Goal: Task Accomplishment & Management: Manage account settings

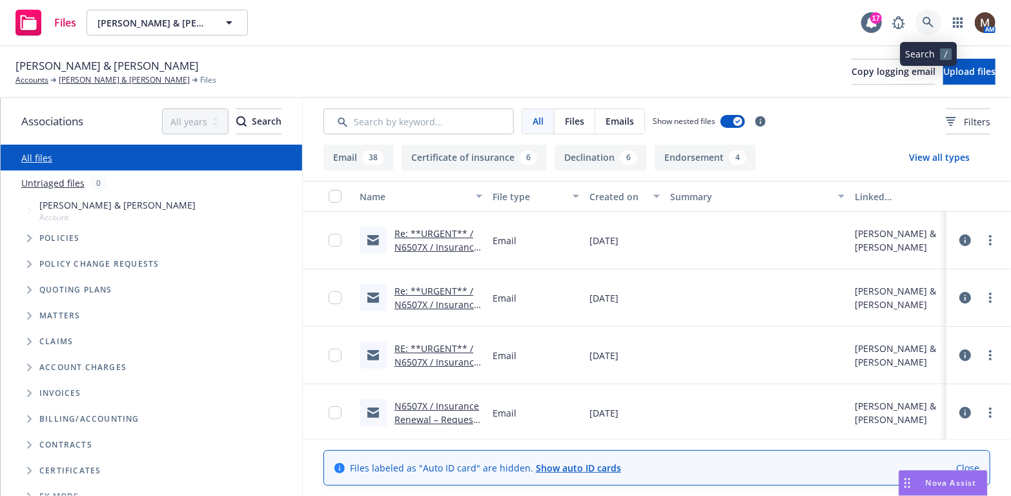
click at [928, 14] on link at bounding box center [928, 23] width 26 height 26
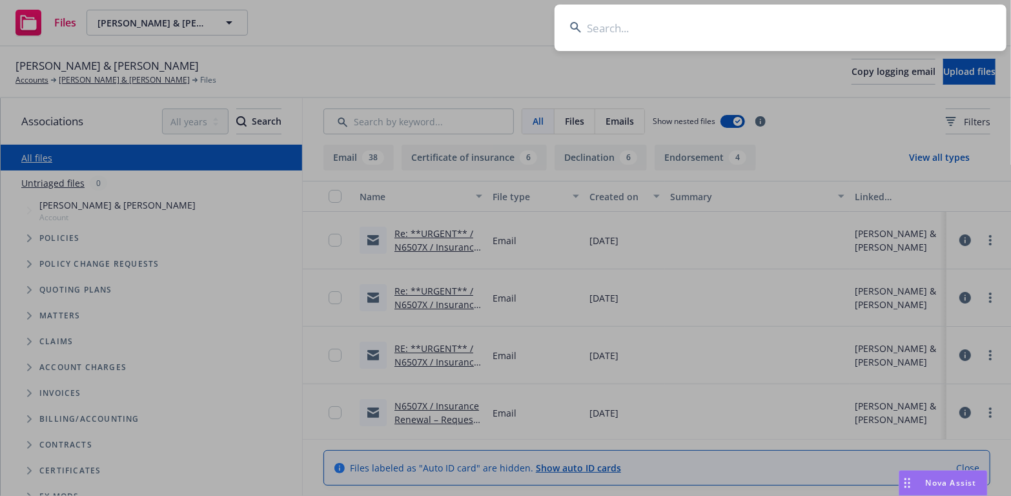
click at [604, 28] on input at bounding box center [780, 28] width 452 height 46
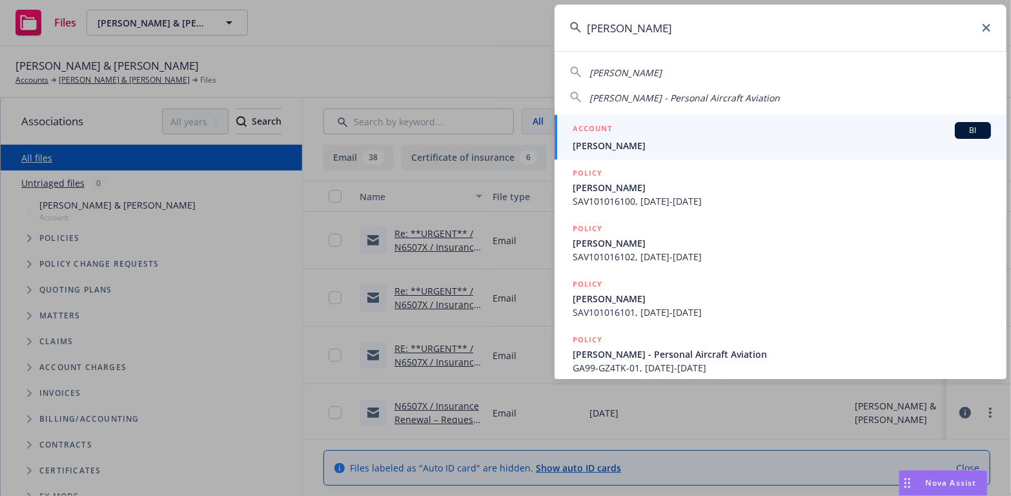
type input "hath riley ha"
click at [593, 141] on span "[PERSON_NAME]" at bounding box center [782, 146] width 418 height 14
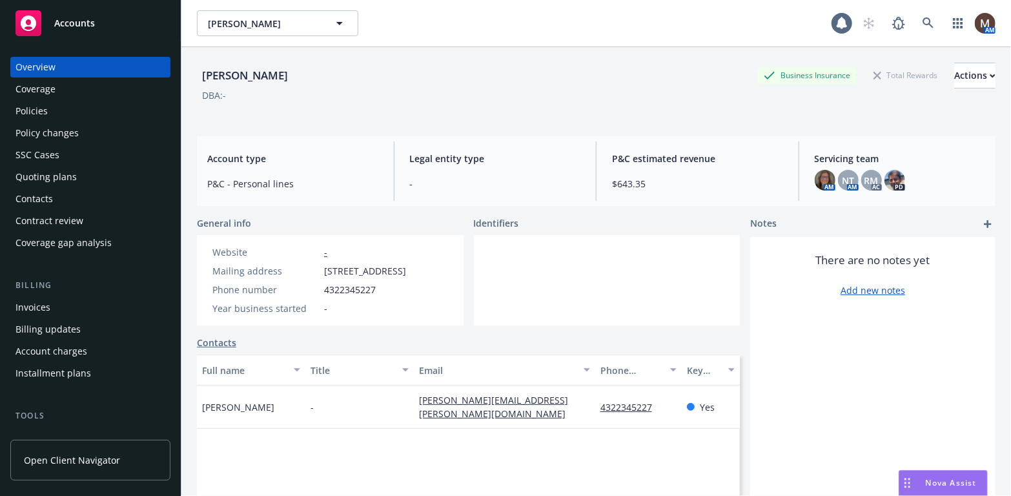
click at [45, 109] on div "Policies" at bounding box center [31, 111] width 32 height 21
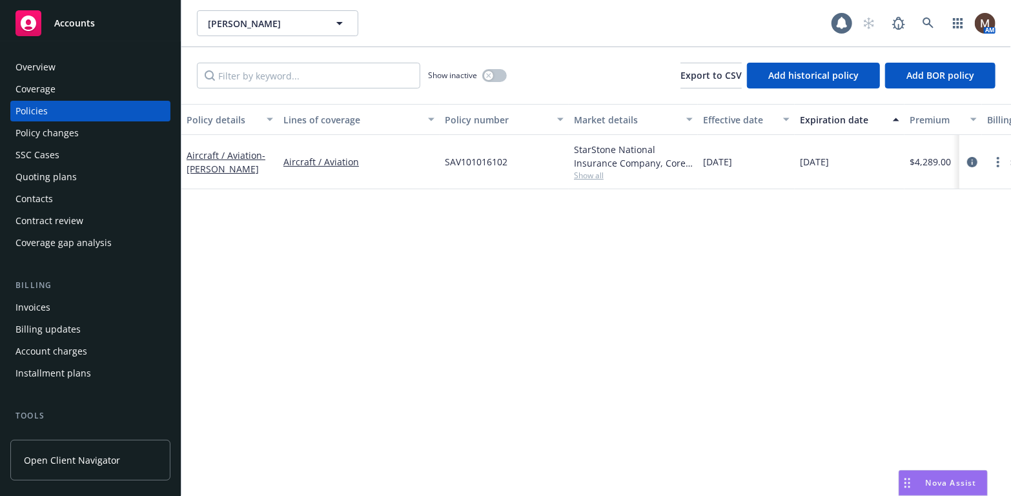
scroll to position [65, 0]
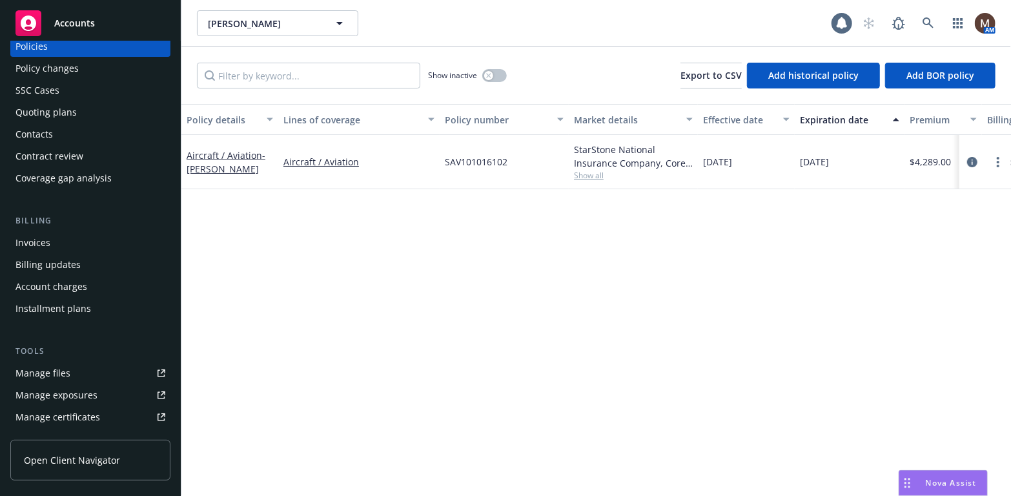
click at [68, 370] on div "Manage files" at bounding box center [42, 373] width 55 height 21
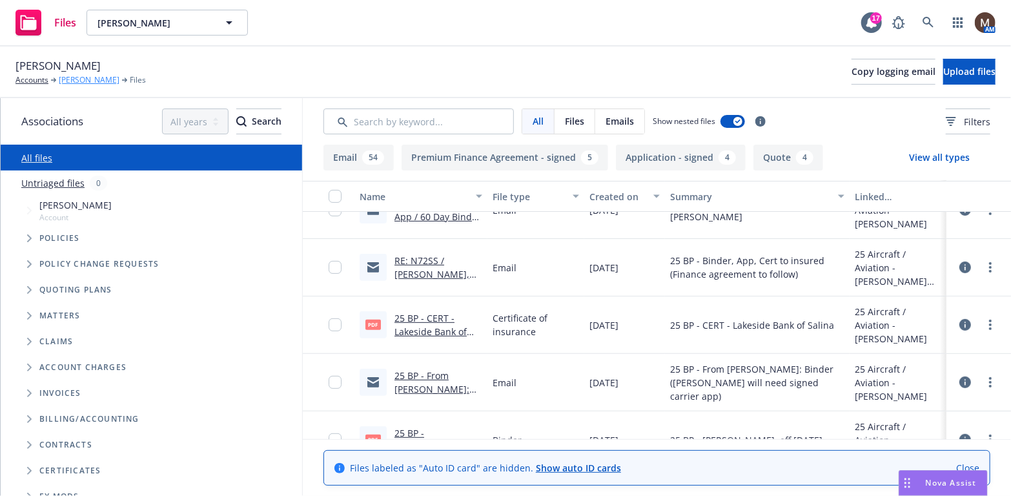
click at [103, 79] on link "[PERSON_NAME]" at bounding box center [89, 80] width 61 height 12
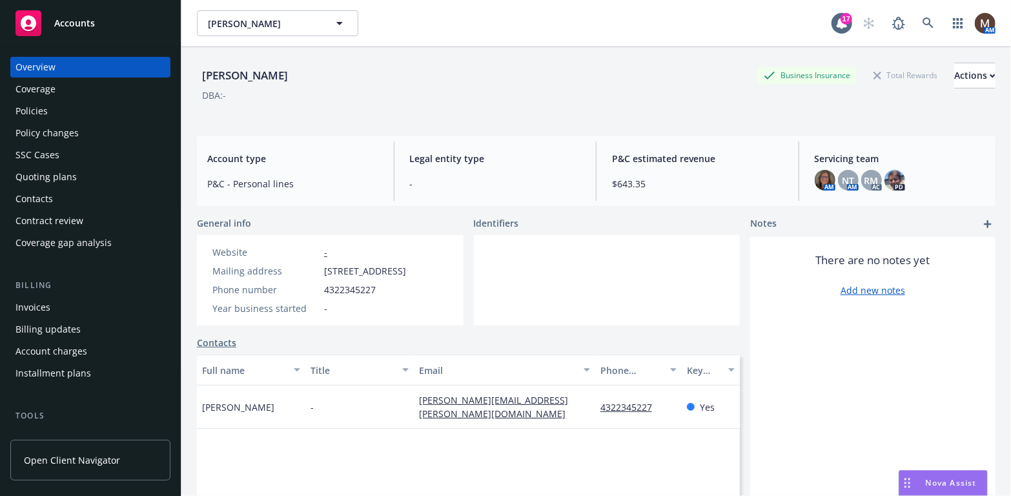
click at [36, 108] on div "Policies" at bounding box center [31, 111] width 32 height 21
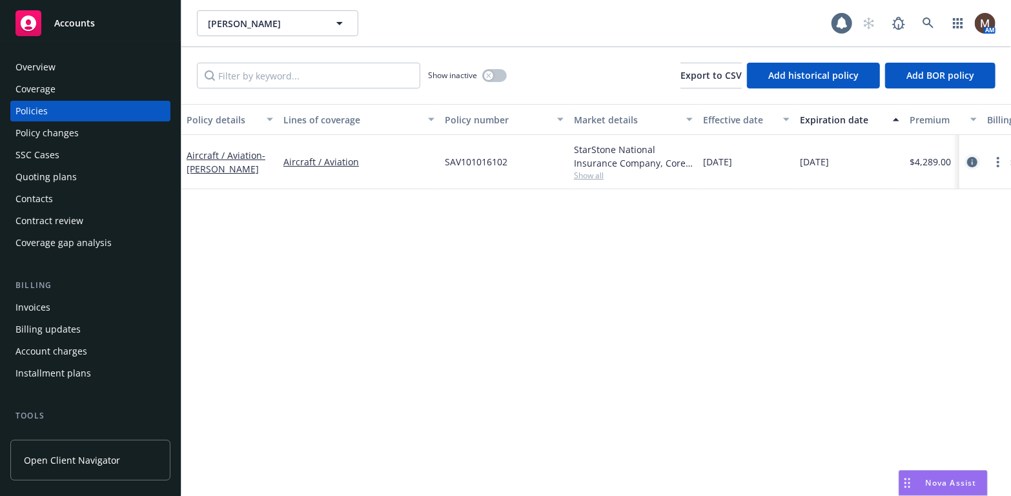
click at [971, 160] on icon "circleInformation" at bounding box center [972, 162] width 10 height 10
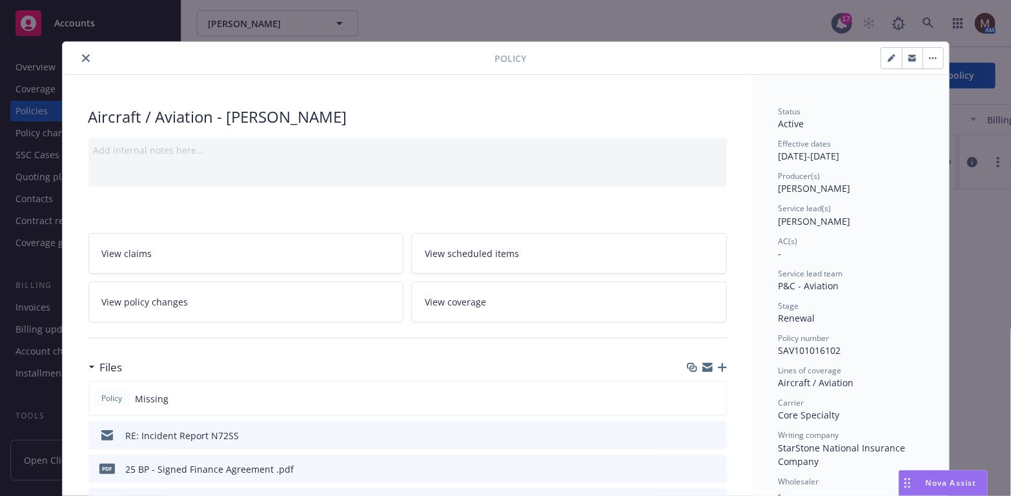
click at [718, 365] on icon "button" at bounding box center [722, 367] width 9 height 9
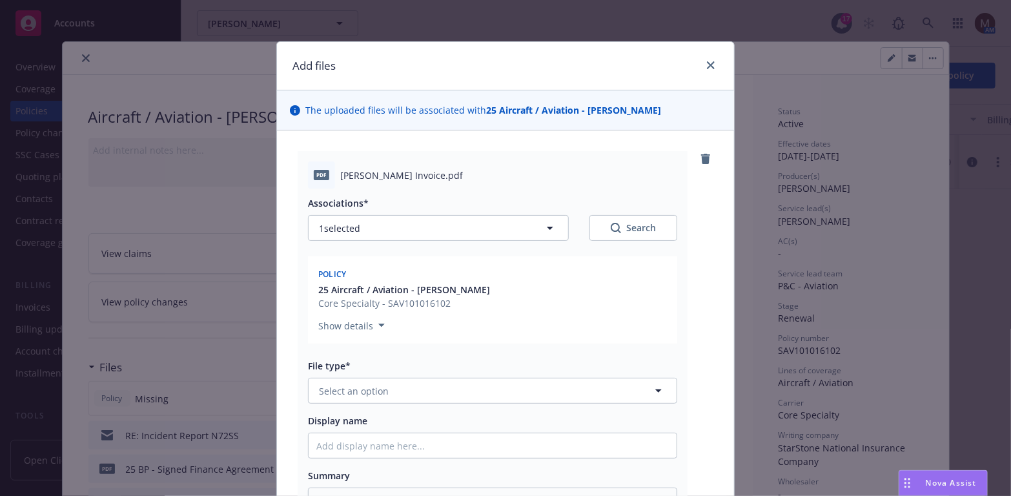
scroll to position [65, 0]
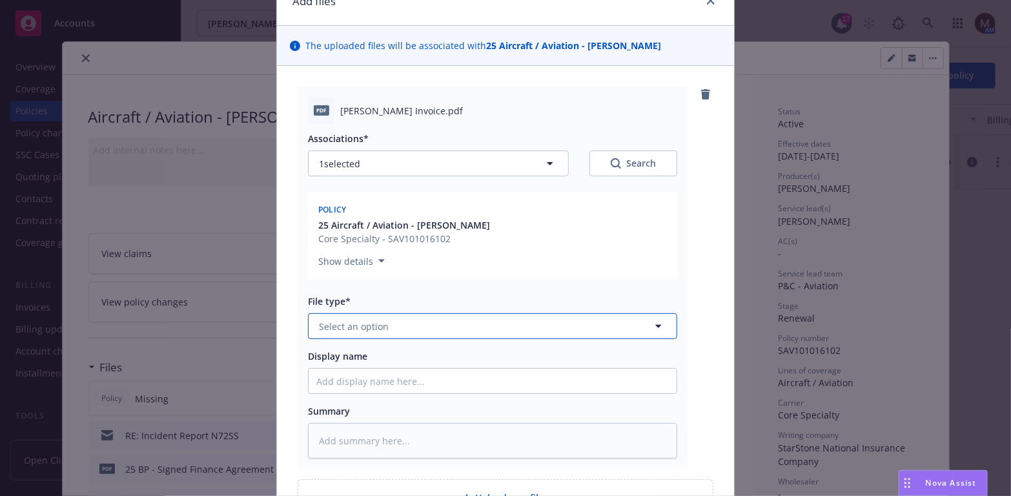
drag, startPoint x: 652, startPoint y: 325, endPoint x: 653, endPoint y: 318, distance: 6.6
click at [655, 325] on icon "button" at bounding box center [658, 326] width 6 height 3
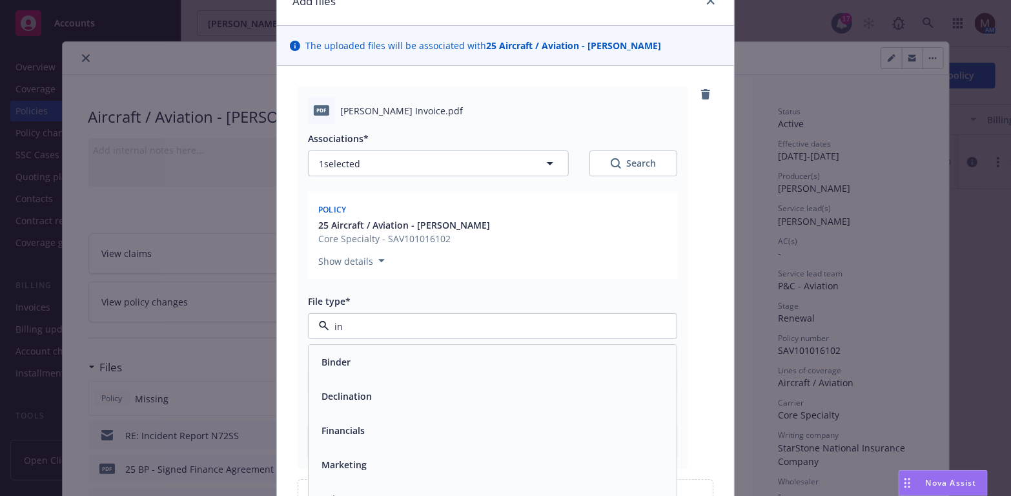
type input "inv"
click at [514, 405] on div "Invoice - Third Party" at bounding box center [492, 396] width 352 height 19
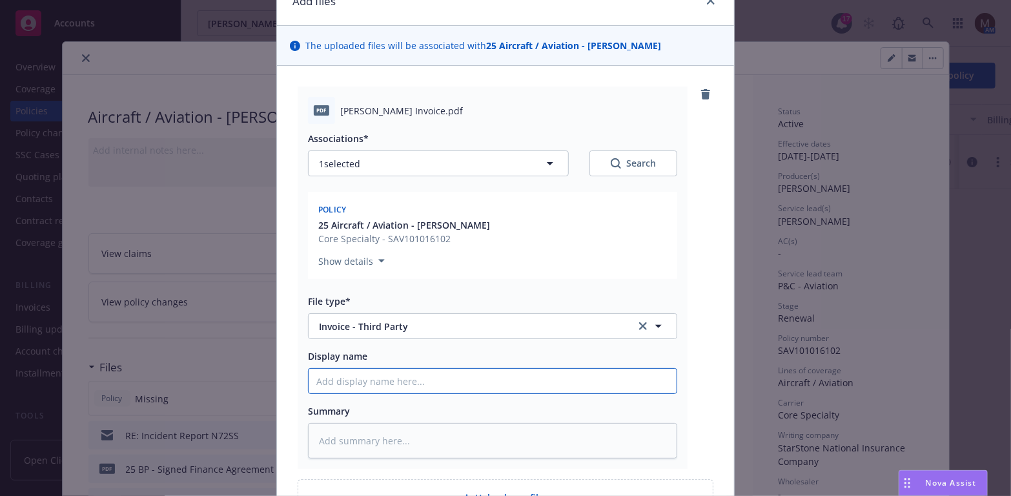
click at [357, 383] on input "Display name" at bounding box center [493, 381] width 368 height 25
type textarea "x"
type input "2"
type textarea "x"
type input "25"
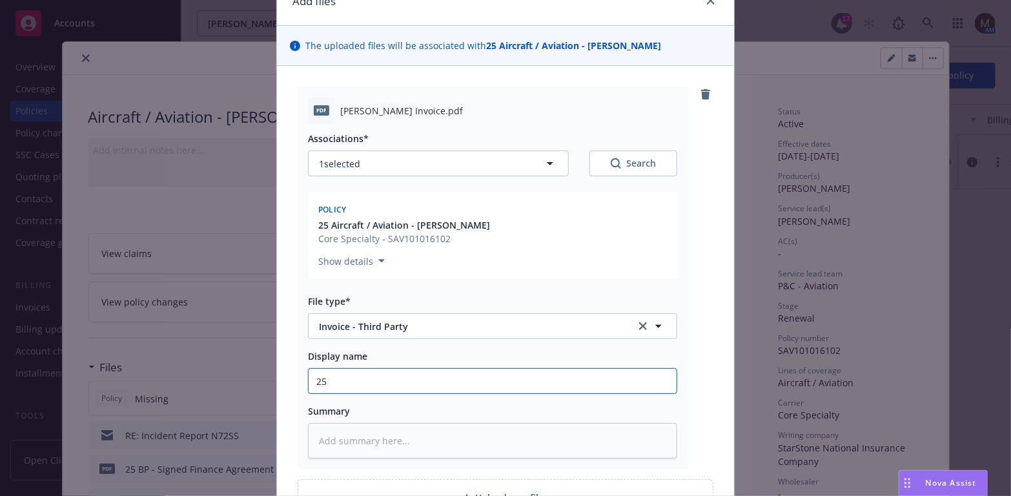
type textarea "x"
type input "25"
type textarea "x"
type input "25 B"
type textarea "x"
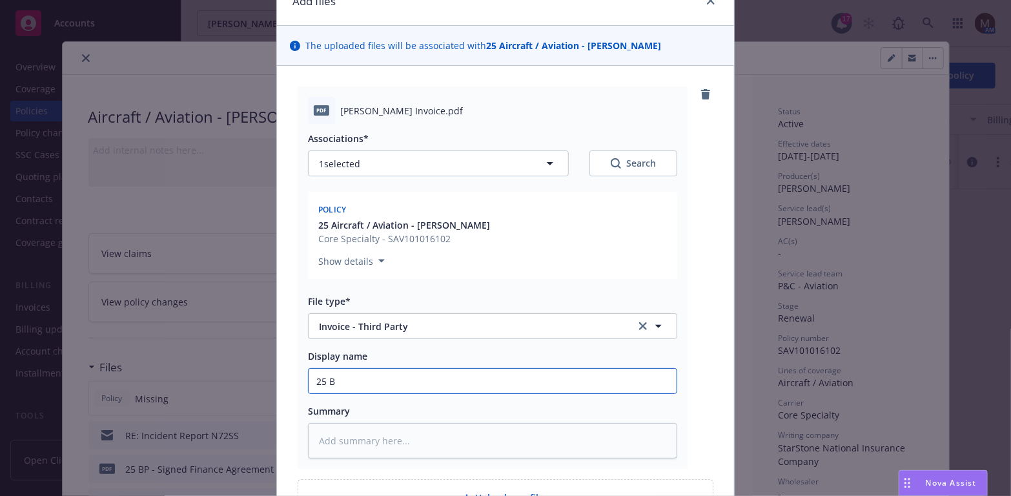
type input "25 BP"
type textarea "x"
type input "25 BP"
type textarea "x"
type input "25 BP -"
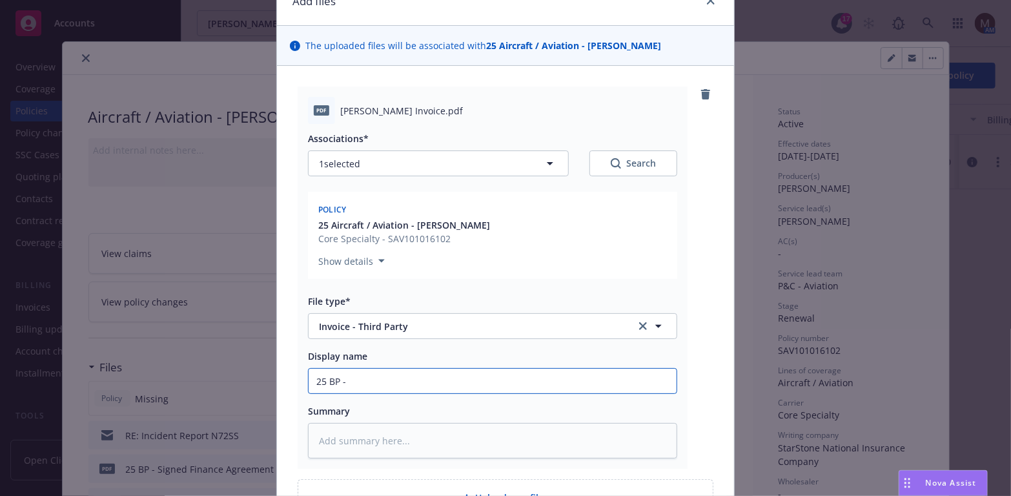
type textarea "x"
type input "25 BP -"
type textarea "x"
type input "25 BP - C"
type textarea "x"
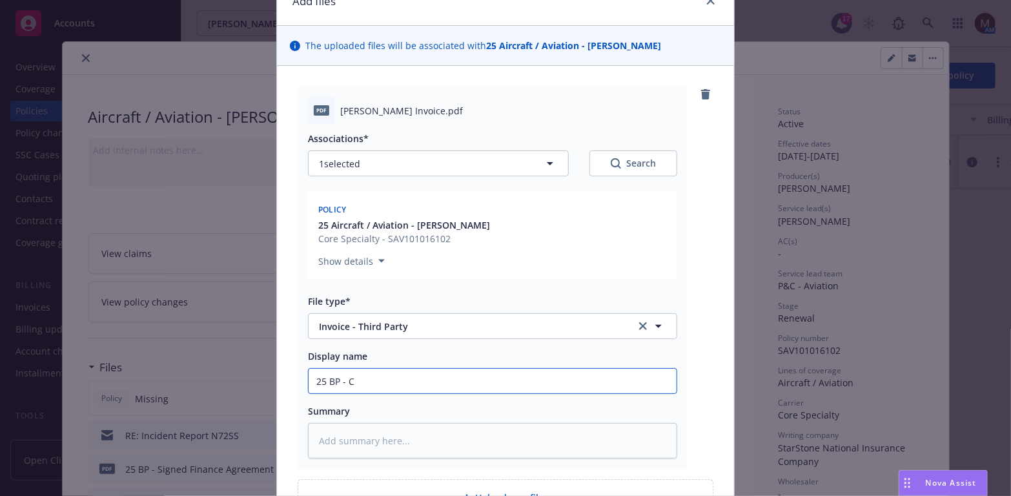
type input "25 BP - CA"
type textarea "x"
type input "25 BP - CAR"
type textarea "x"
type input "25 BP - CARR"
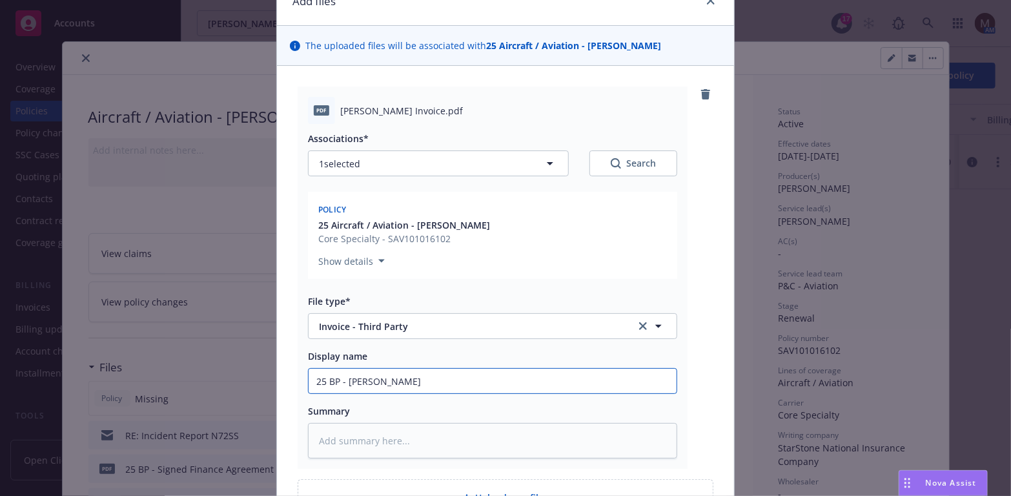
type textarea "x"
type input "25 BP - CARRI"
type textarea "x"
type input "25 BP - CARRIE"
type textarea "x"
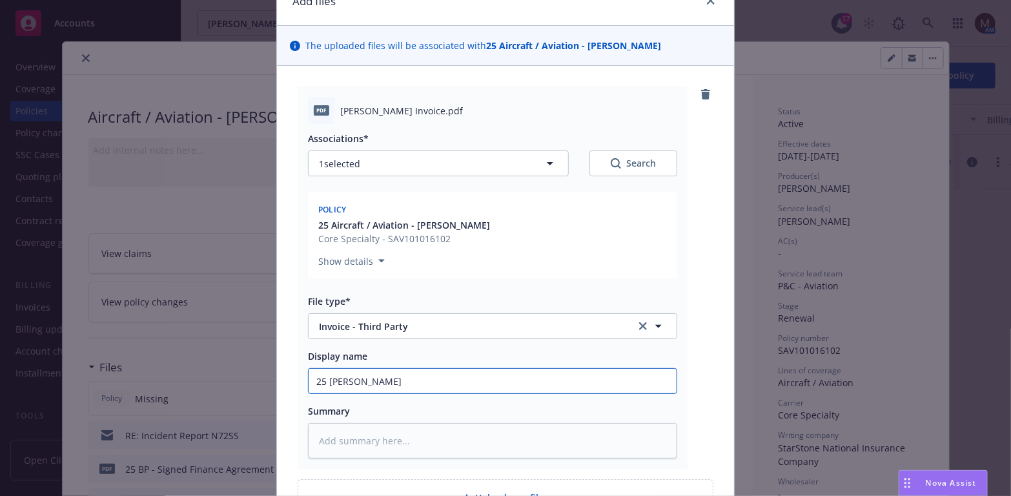
type input "25 BP - CARRIER"
type textarea "x"
type input "25 BP - CARRIER"
type textarea "x"
type input "25 BP - CARRIER I"
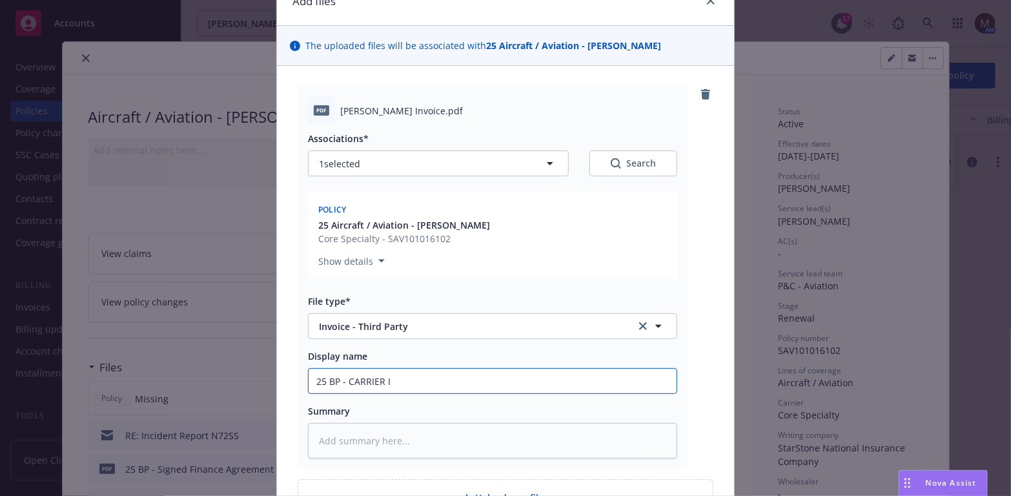
type textarea "x"
type input "25 BP - CARRIER IN"
type textarea "x"
type input "25 BP - CARRIER INV"
type textarea "x"
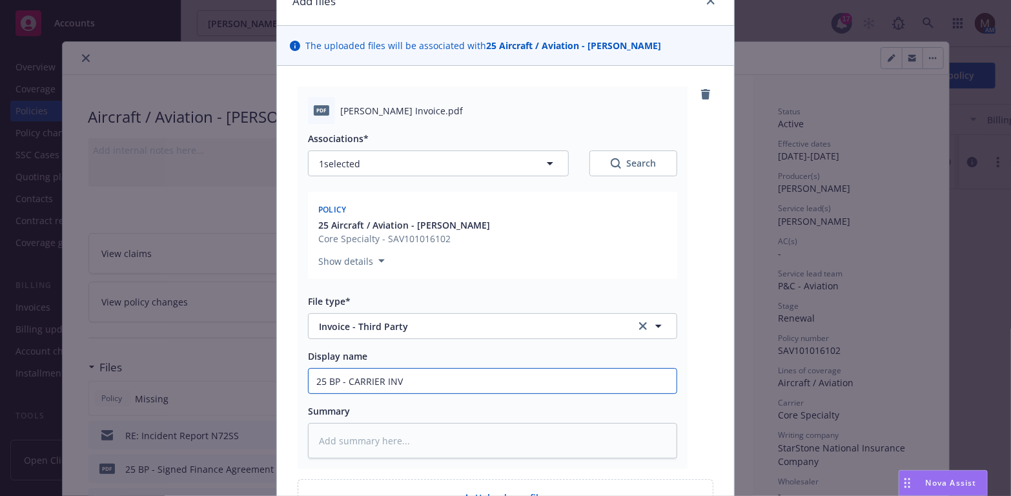
type input "25 BP - CARRIER INVO"
type textarea "x"
type input "25 BP - CARRIER INVOI"
type textarea "x"
type input "25 BP - CARRIER INVOIC"
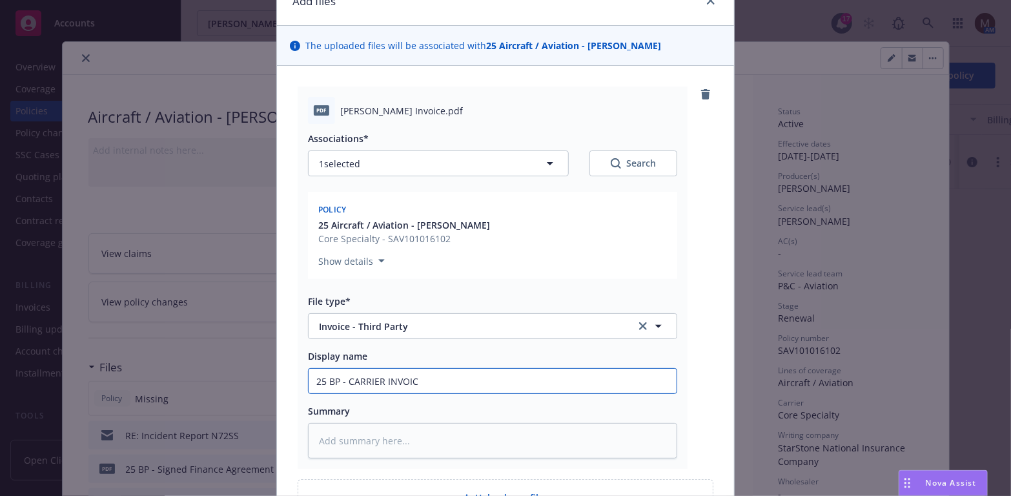
type textarea "x"
type input "25 BP - CARRIER INVOICE"
type textarea "x"
type input "25 BP - CARRIER INVOICE,"
type textarea "x"
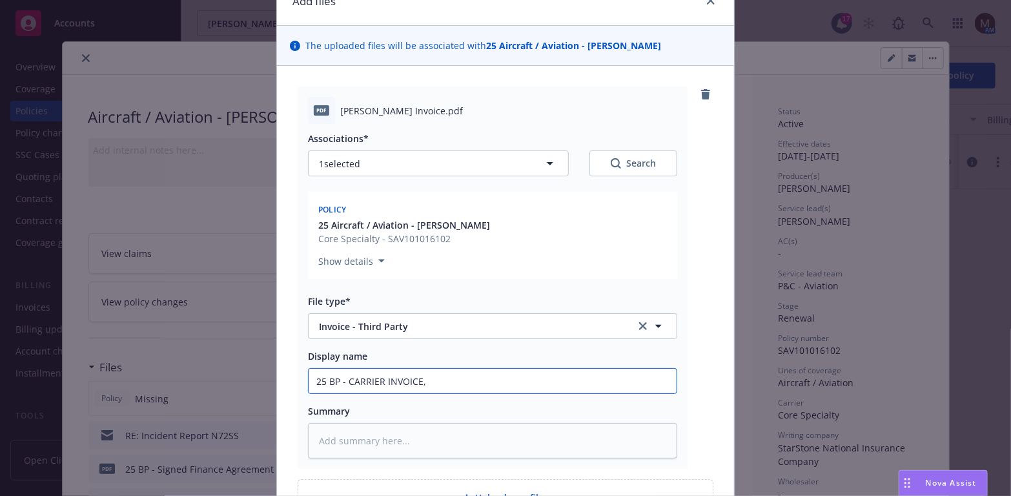
type input "25 BP - CARRIER INVOICE,"
type textarea "x"
type input "25 BP - CARRIER INVOICE, #"
type textarea "x"
type input "25 BP - CARRIER INVOICE,"
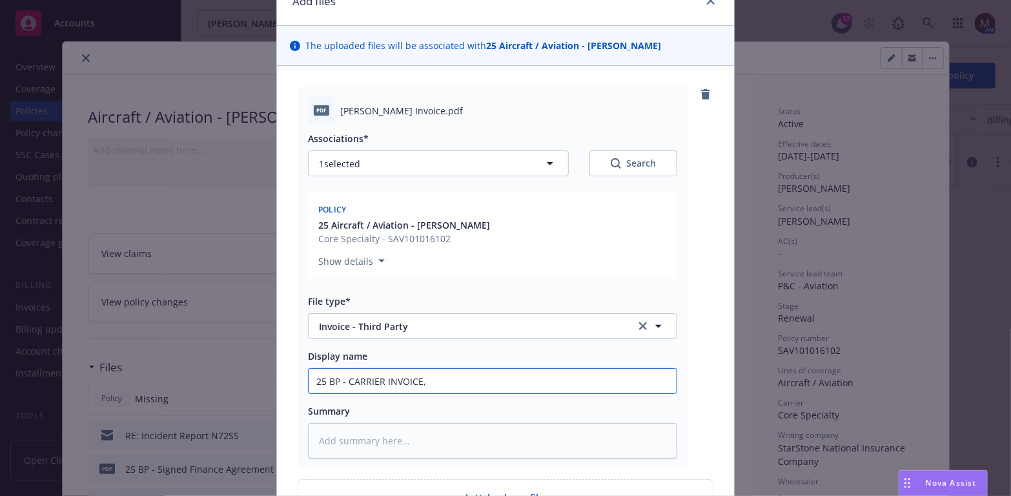
type textarea "x"
type input "25 BP - CARRIER INVOICE, $"
type textarea "x"
type input "25 BP - CARRIER INVOICE, $4"
type textarea "x"
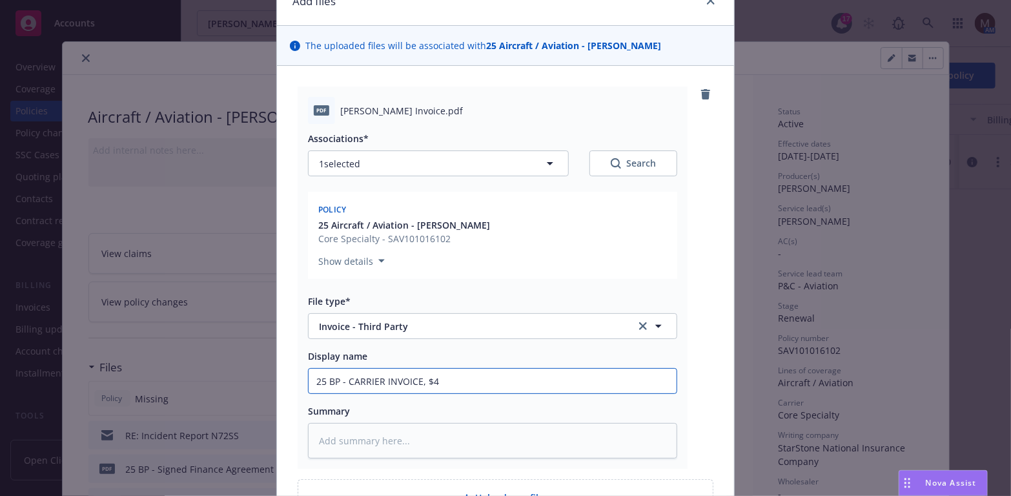
type input "25 BP - CARRIER INVOICE, $4,"
type textarea "x"
type input "25 BP - CARRIER INVOICE, $4,2"
type textarea "x"
type input "25 BP - CARRIER INVOICE, $4,28"
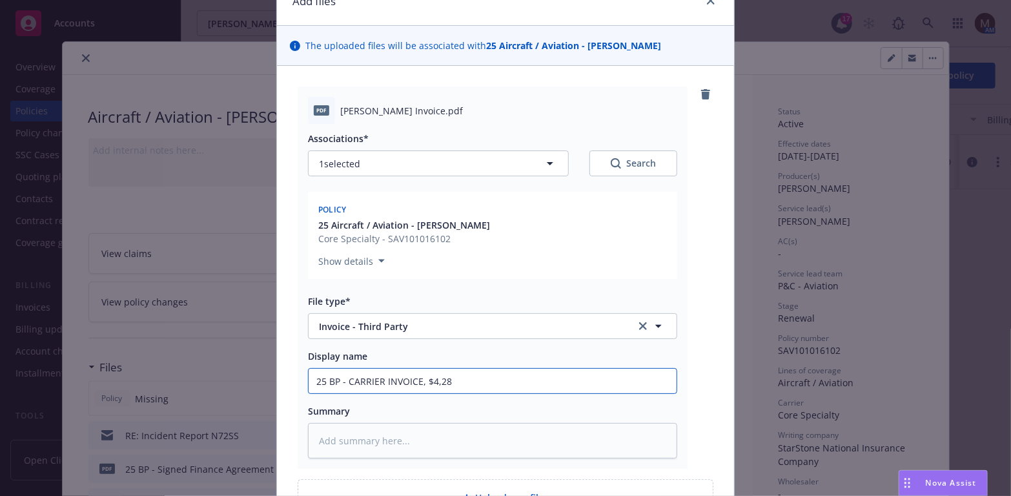
type textarea "x"
drag, startPoint x: 433, startPoint y: 383, endPoint x: 306, endPoint y: 380, distance: 127.2
click at [309, 380] on input "25 BP - CARRIER INVOICE, $4,289" at bounding box center [493, 381] width 368 height 25
type input "25 BP - CARRIER INVOICE, $4,289"
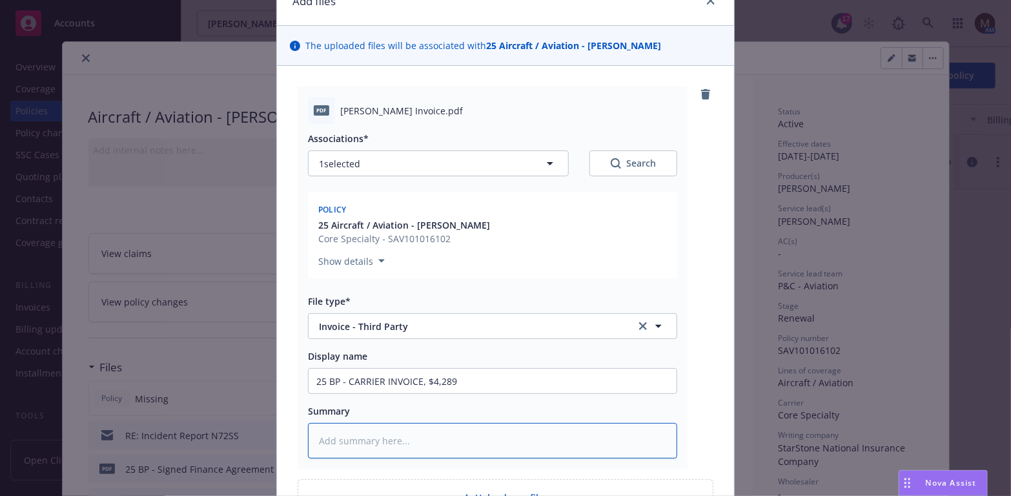
click at [383, 442] on textarea at bounding box center [492, 440] width 369 height 35
paste textarea "25 BP - CARRIER INVOICE, $4,289"
type textarea "x"
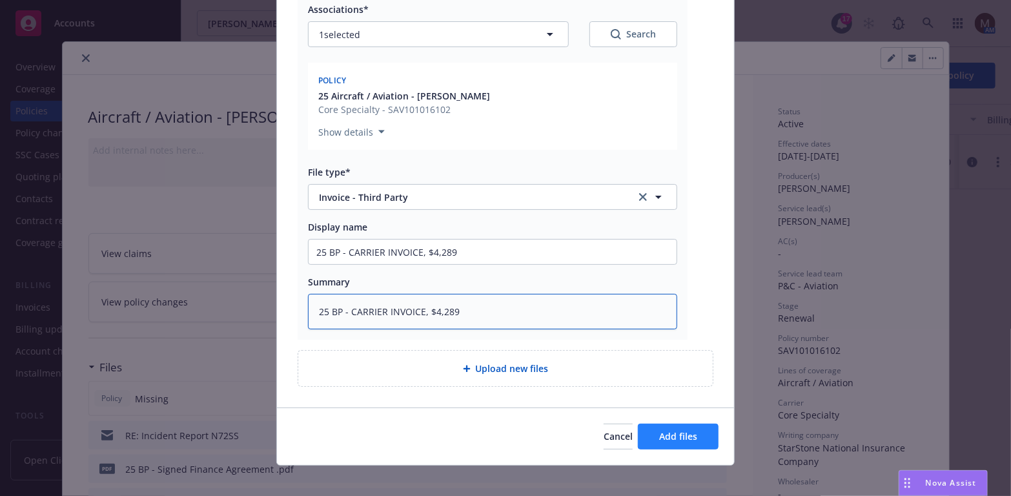
type textarea "25 BP - CARRIER INVOICE, $4,289"
click at [673, 430] on span "Add files" at bounding box center [678, 436] width 38 height 12
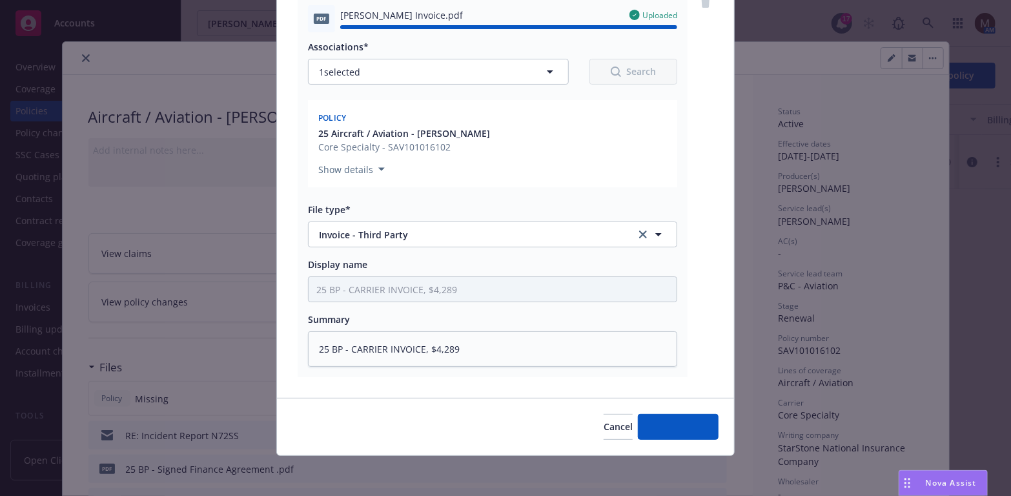
type textarea "x"
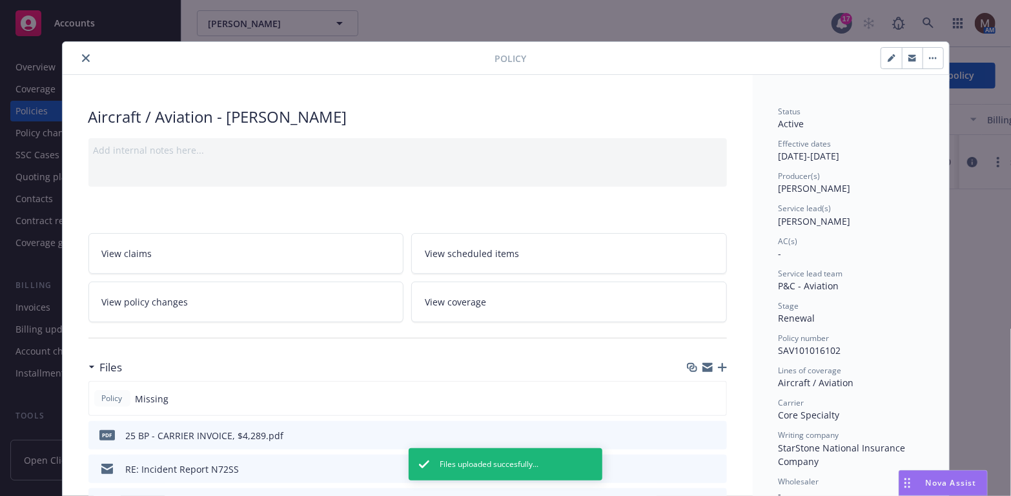
click at [82, 55] on icon "close" at bounding box center [86, 58] width 8 height 8
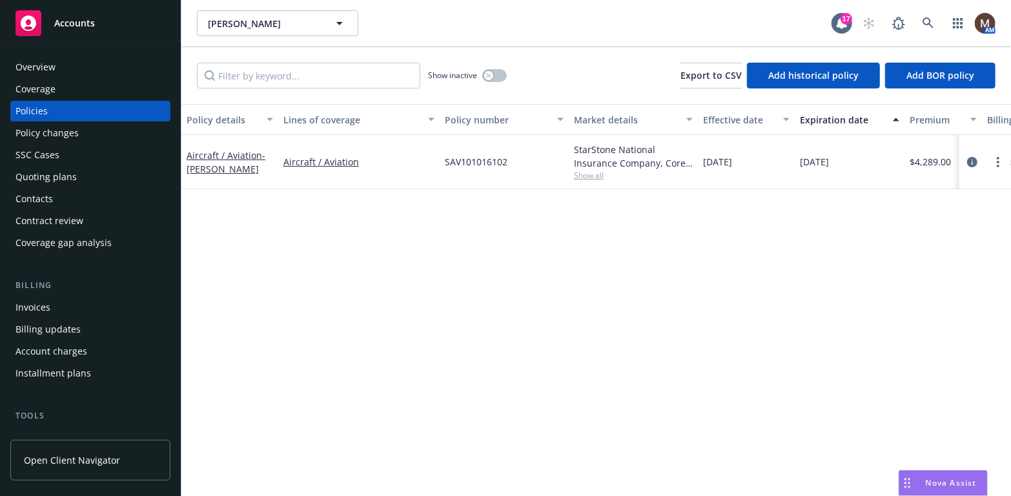
scroll to position [65, 0]
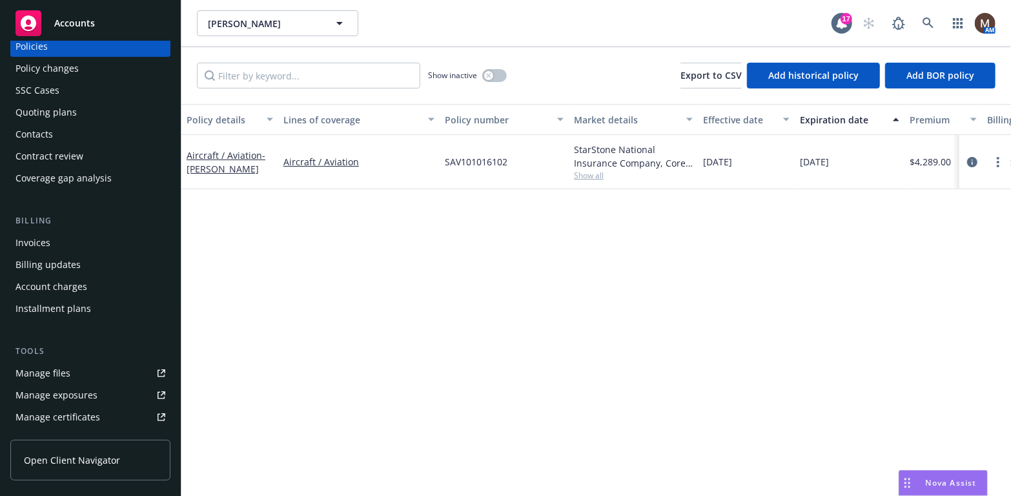
click at [74, 369] on link "Manage files" at bounding box center [90, 373] width 160 height 21
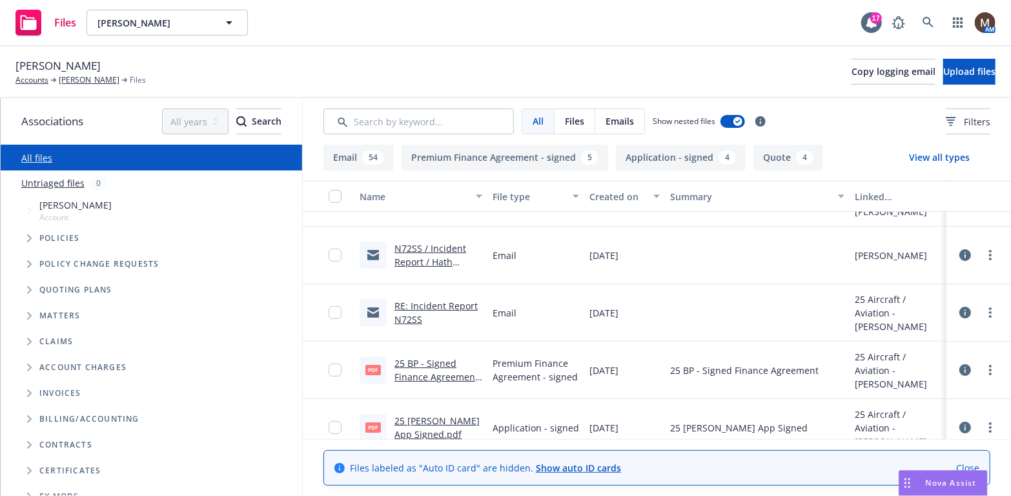
scroll to position [65, 0]
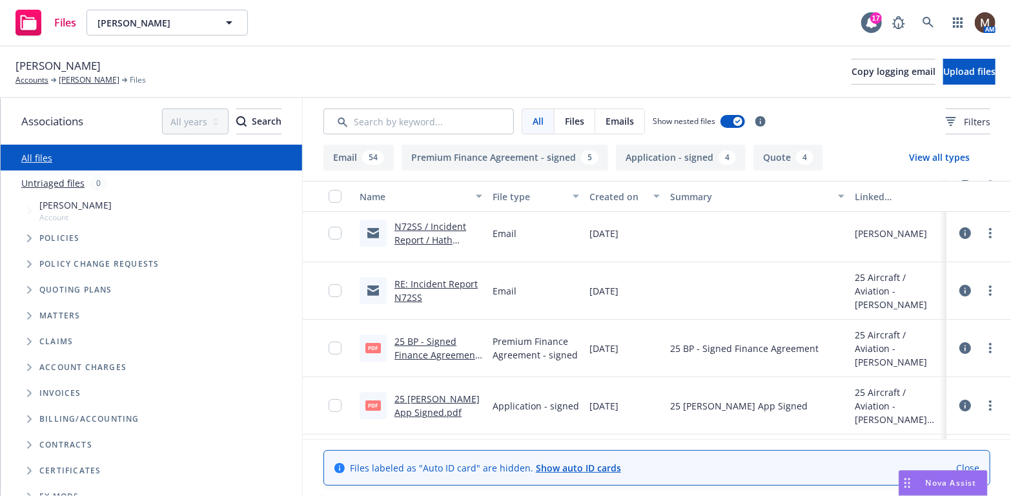
click at [439, 397] on link "25 [PERSON_NAME] App Signed.pdf" at bounding box center [436, 405] width 85 height 26
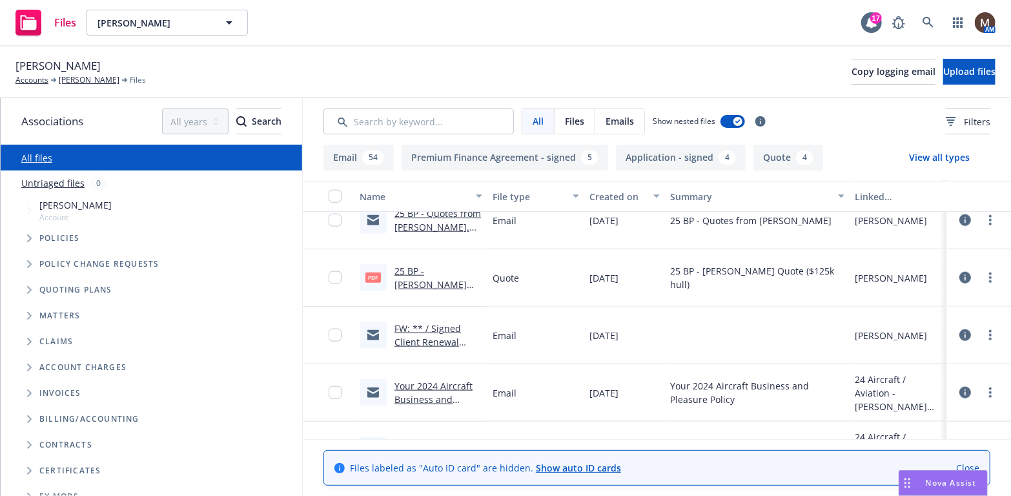
scroll to position [839, 0]
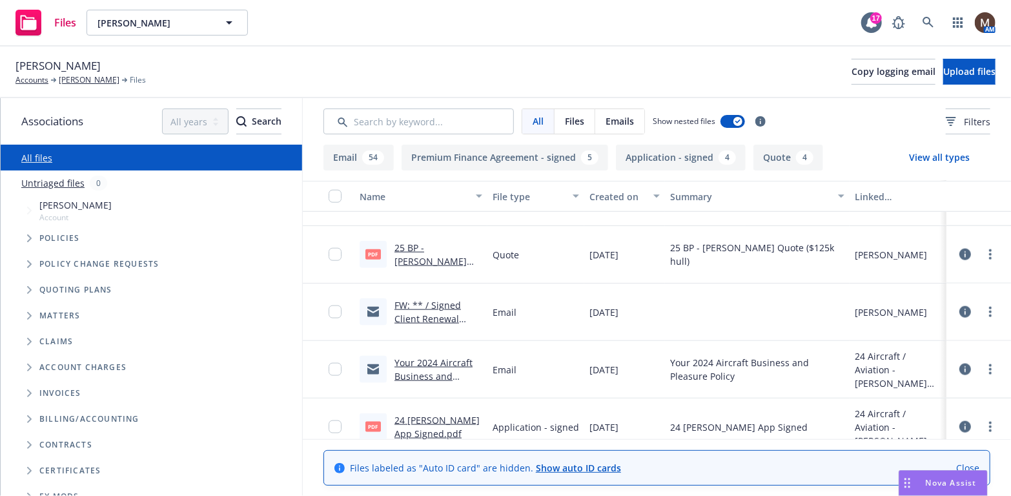
click at [432, 317] on link "FW: ** / Signed Client Renewal *****/ [PERSON_NAME] / [DATE]" at bounding box center [433, 332] width 78 height 66
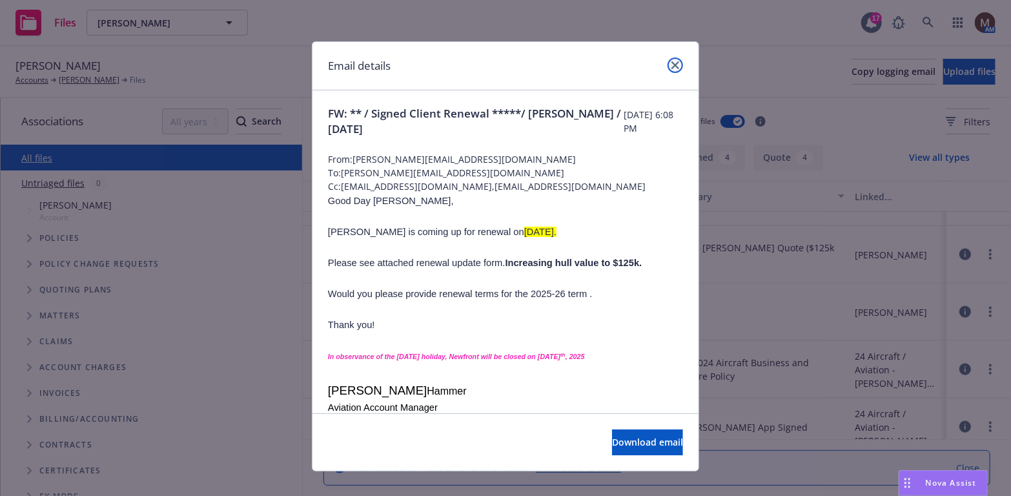
click at [671, 61] on icon "close" at bounding box center [675, 65] width 8 height 8
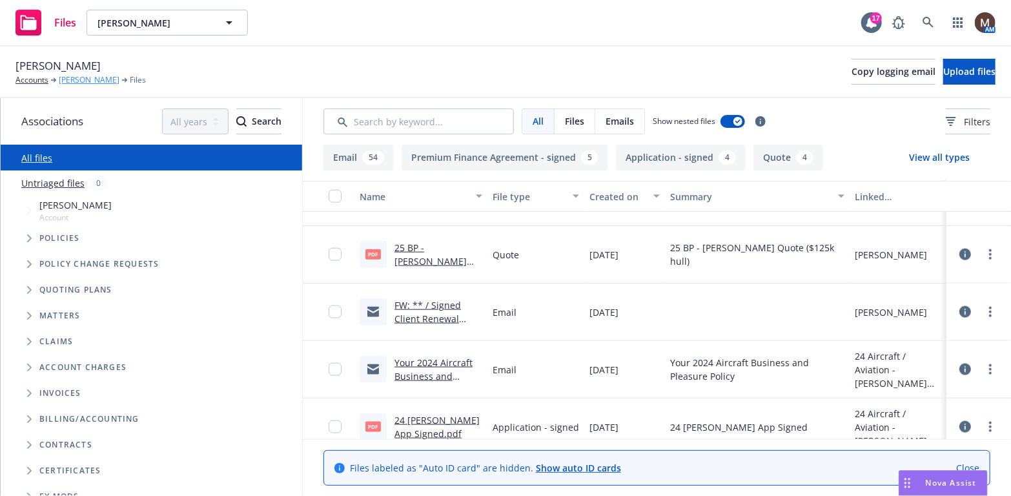
click at [96, 79] on link "[PERSON_NAME]" at bounding box center [89, 80] width 61 height 12
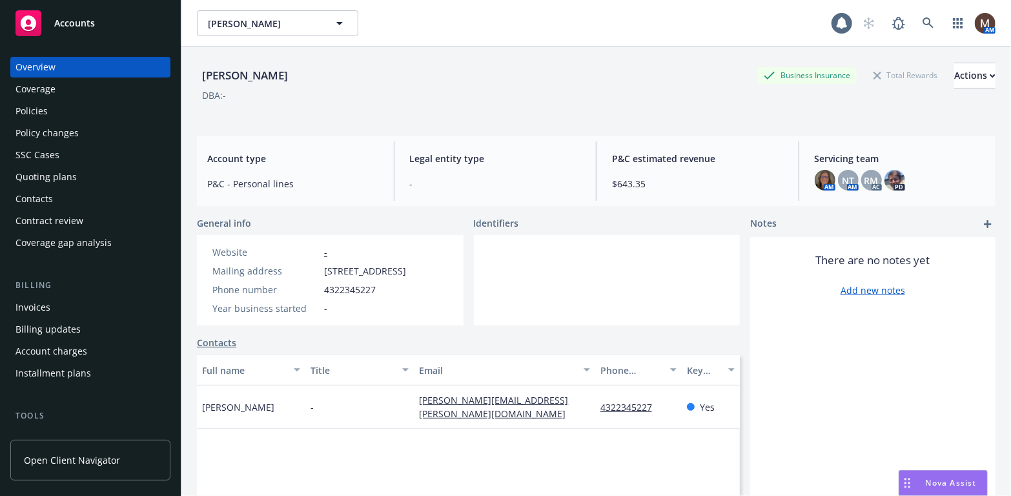
click at [41, 106] on div "Policies" at bounding box center [31, 111] width 32 height 21
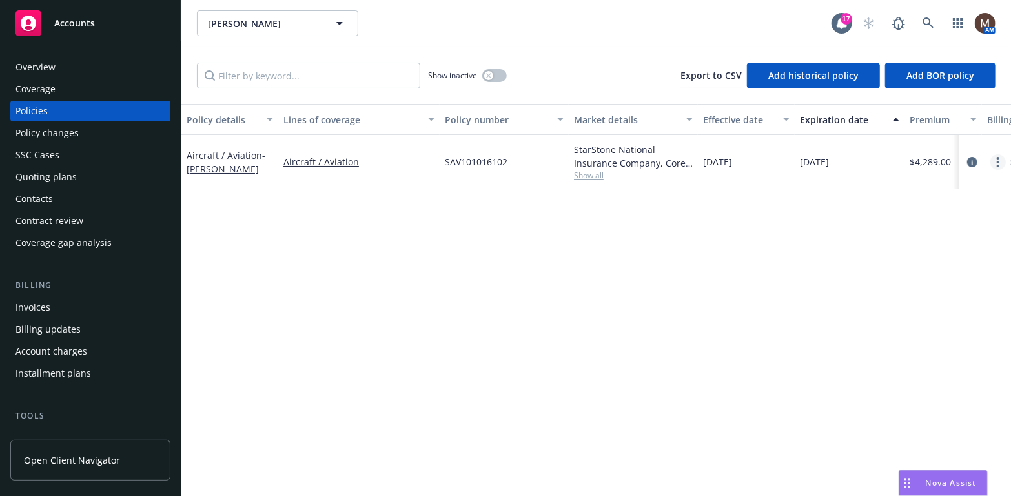
click at [995, 157] on link "more" at bounding box center [997, 161] width 15 height 15
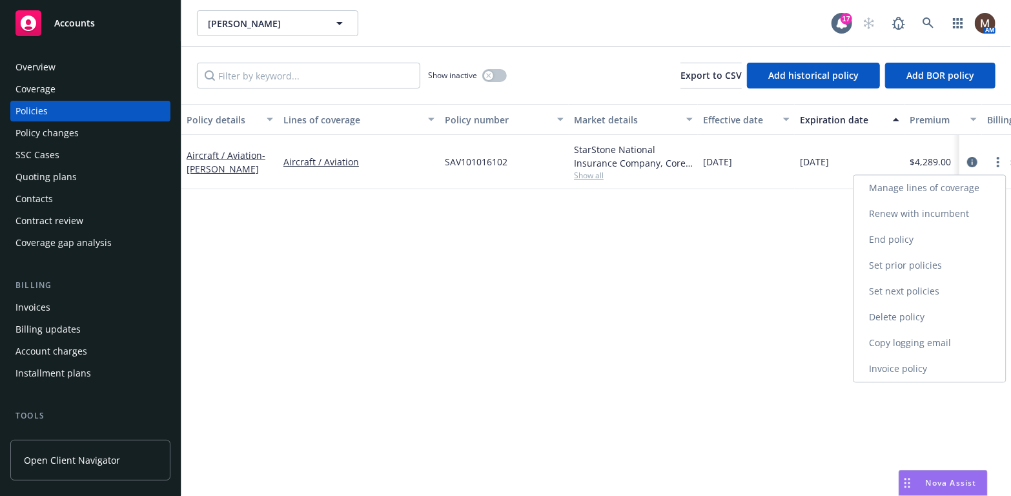
click at [877, 338] on link "Copy logging email" at bounding box center [930, 343] width 152 height 26
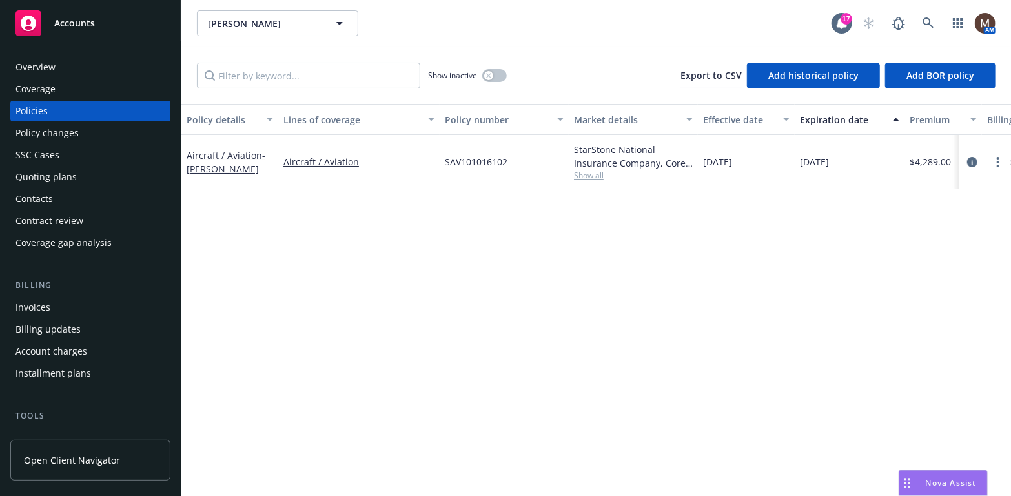
scroll to position [65, 0]
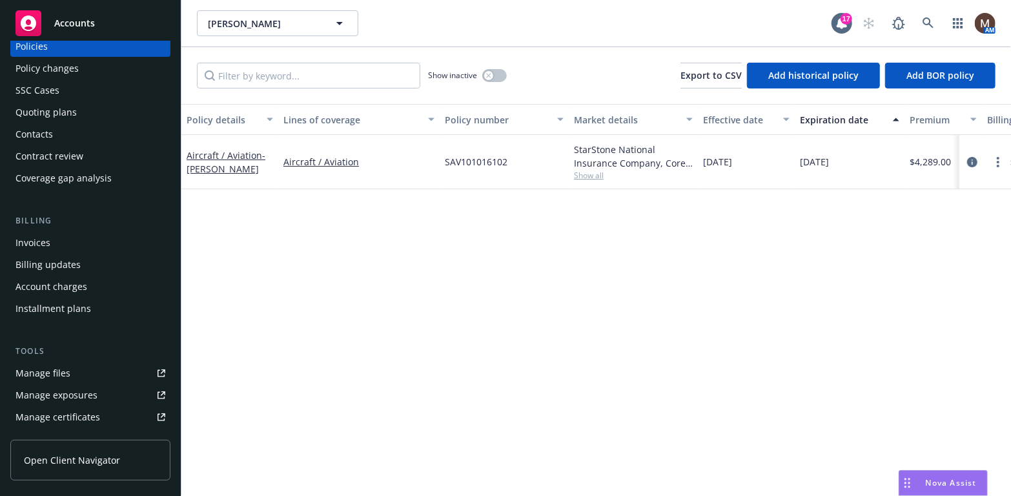
click at [81, 369] on link "Manage files" at bounding box center [90, 373] width 160 height 21
